Goal: Task Accomplishment & Management: Manage account settings

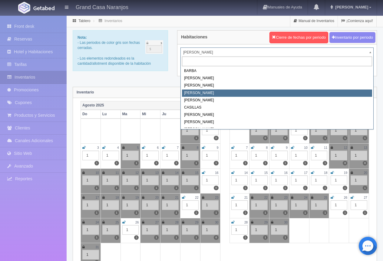
select select "2063"
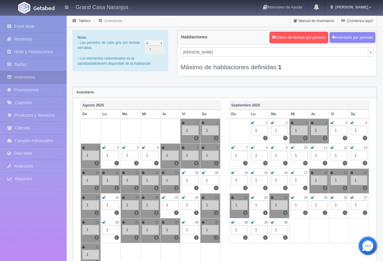
click at [185, 221] on icon at bounding box center [183, 223] width 3 height 4
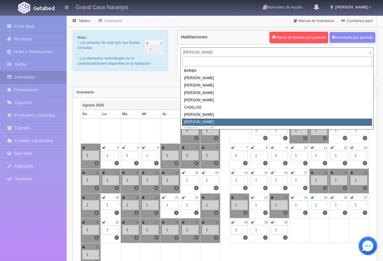
select select "2067"
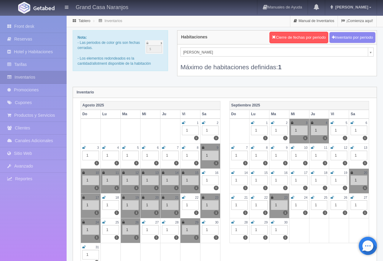
click at [83, 247] on icon at bounding box center [83, 248] width 3 height 4
